Goal: Find specific page/section: Find specific page/section

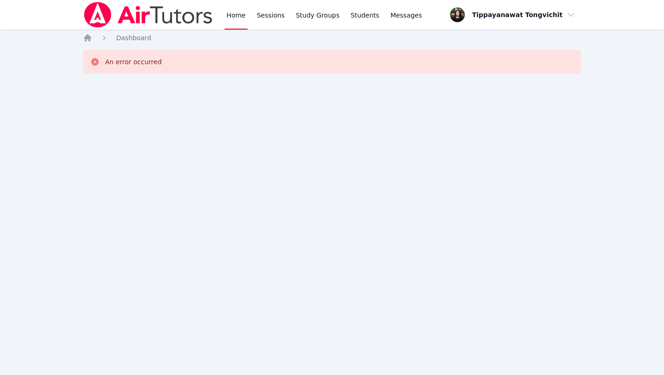
click at [122, 19] on img at bounding box center [148, 15] width 131 height 26
